Goal: Information Seeking & Learning: Understand process/instructions

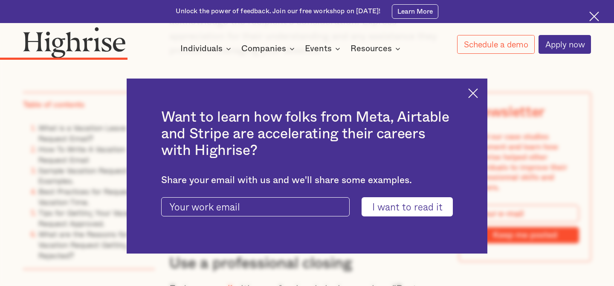
scroll to position [2021, 0]
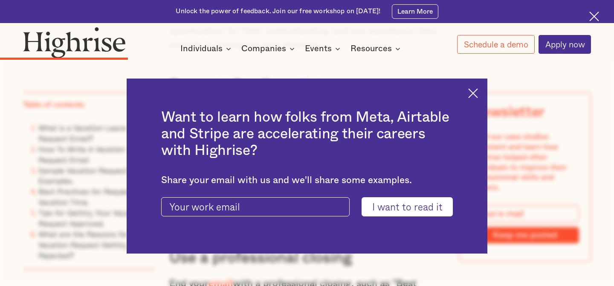
click at [474, 95] on img at bounding box center [473, 93] width 10 height 10
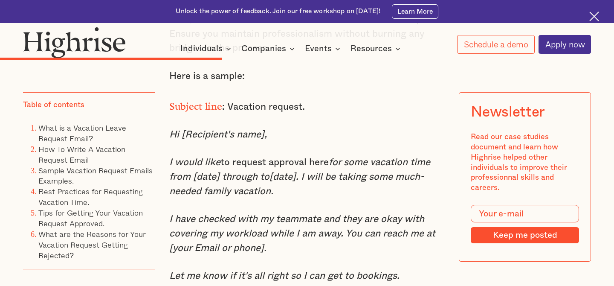
scroll to position [3145, 0]
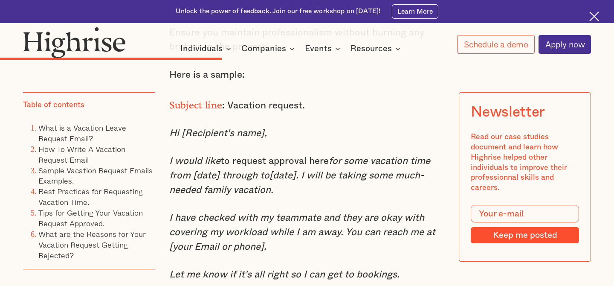
click at [180, 156] on em "I would like" at bounding box center [194, 160] width 51 height 9
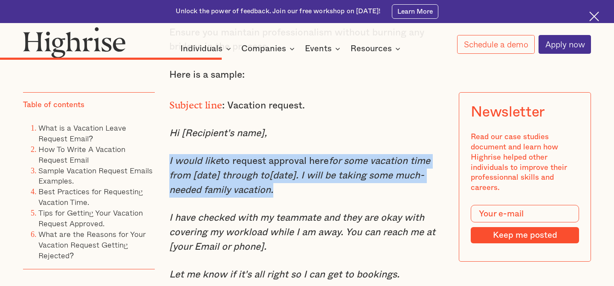
click at [180, 156] on em "I would like" at bounding box center [194, 160] width 51 height 9
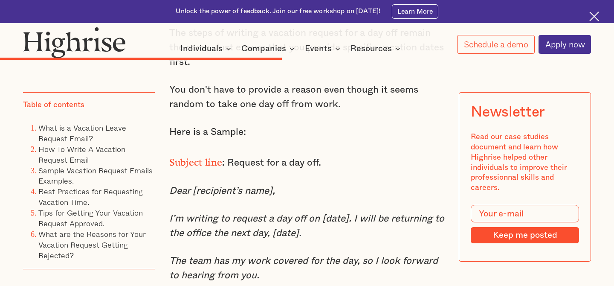
scroll to position [3843, 0]
click at [195, 213] on em "I’m writing to request a day off on [date]. I will be returning to the office t…" at bounding box center [306, 225] width 275 height 24
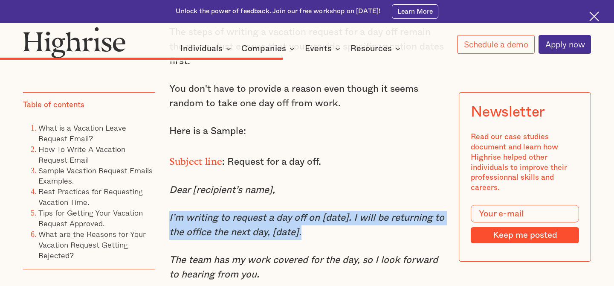
click at [195, 213] on em "I’m writing to request a day off on [date]. I will be returning to the office t…" at bounding box center [306, 225] width 275 height 24
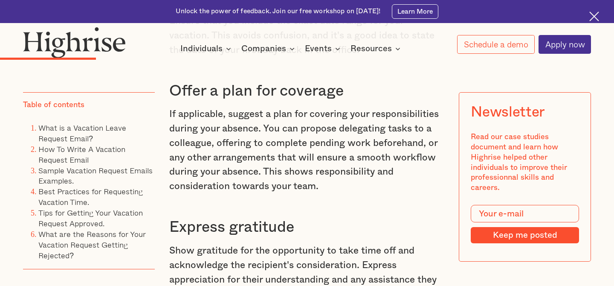
scroll to position [1670, 0]
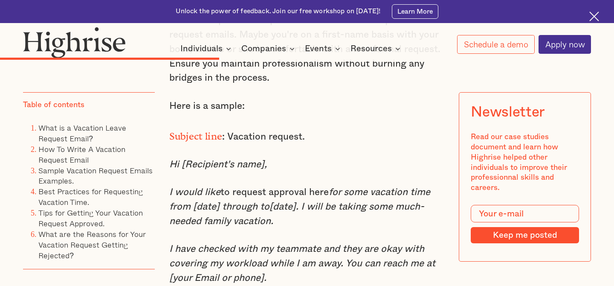
scroll to position [3116, 0]
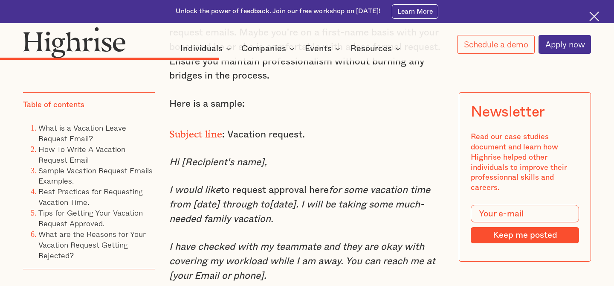
click at [201, 183] on p "I would like to request approval here for some vacation time from [date] throug…" at bounding box center [307, 204] width 276 height 43
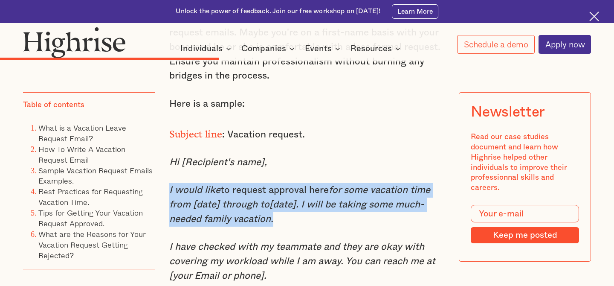
copy p "I would like to request approval here for some vacation time from [date] throug…"
